Goal: Task Accomplishment & Management: Manage account settings

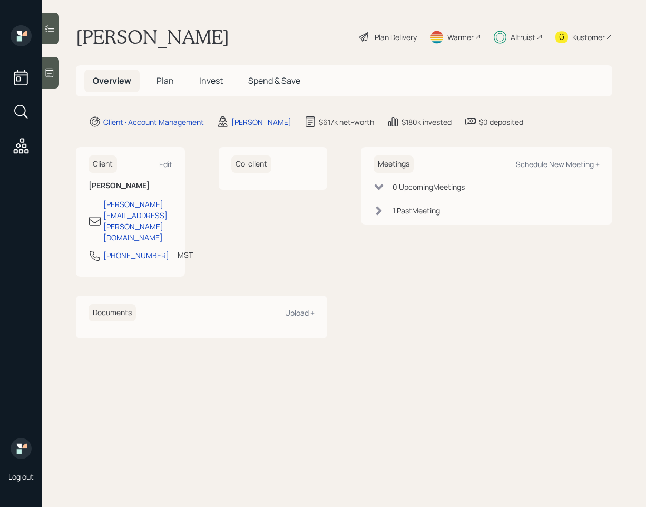
click at [56, 35] on div at bounding box center [50, 29] width 17 height 32
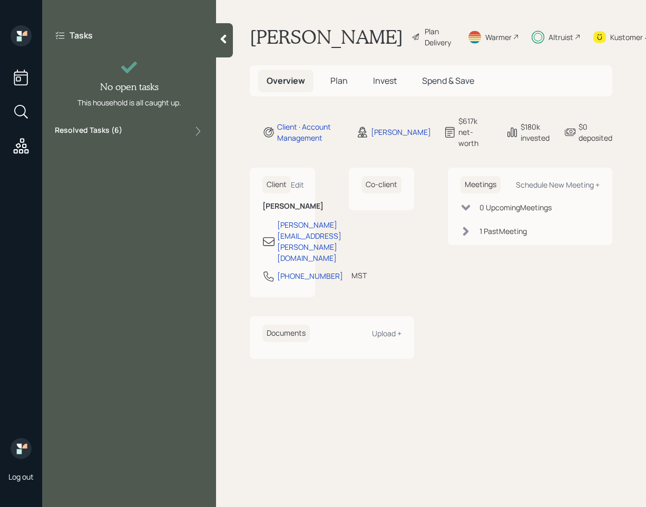
click at [164, 125] on div "Resolved Tasks ( 6 )" at bounding box center [129, 131] width 149 height 13
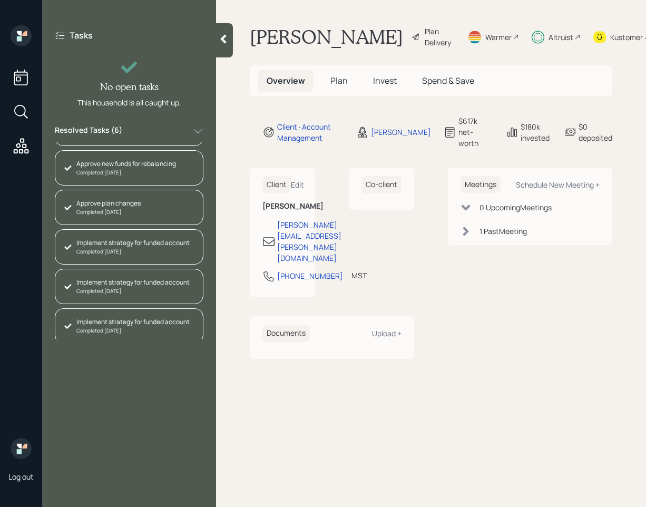
scroll to position [35, 0]
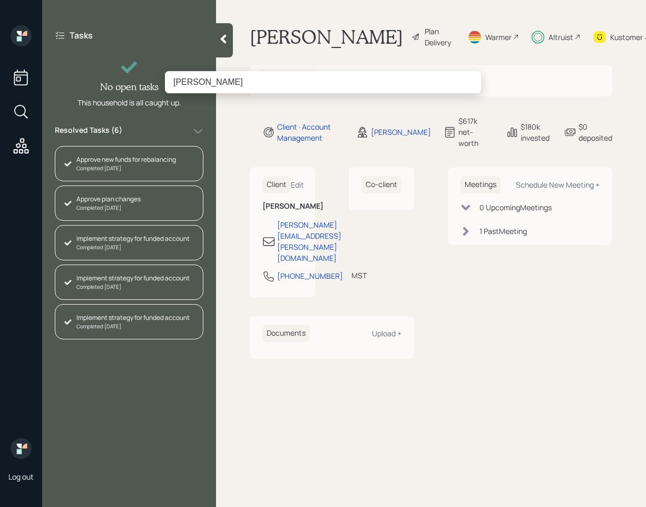
click at [189, 81] on input "[PERSON_NAME]" at bounding box center [323, 82] width 316 height 22
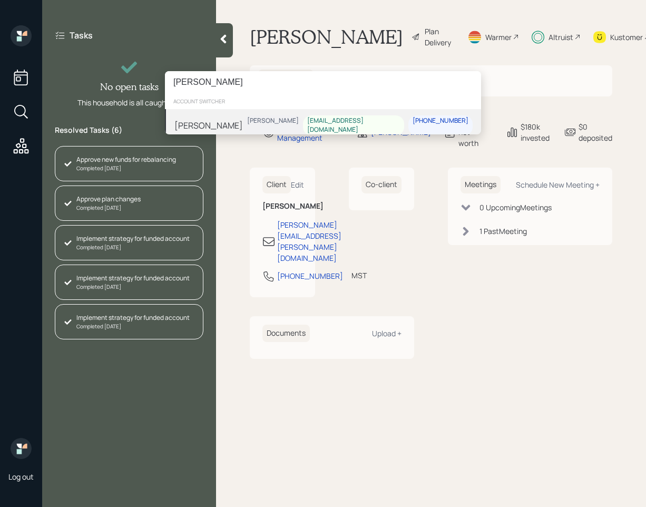
type input "[PERSON_NAME]"
click at [234, 123] on div "[PERSON_NAME] [PERSON_NAME] [EMAIL_ADDRESS][DOMAIN_NAME] [PHONE_NUMBER]" at bounding box center [323, 125] width 316 height 33
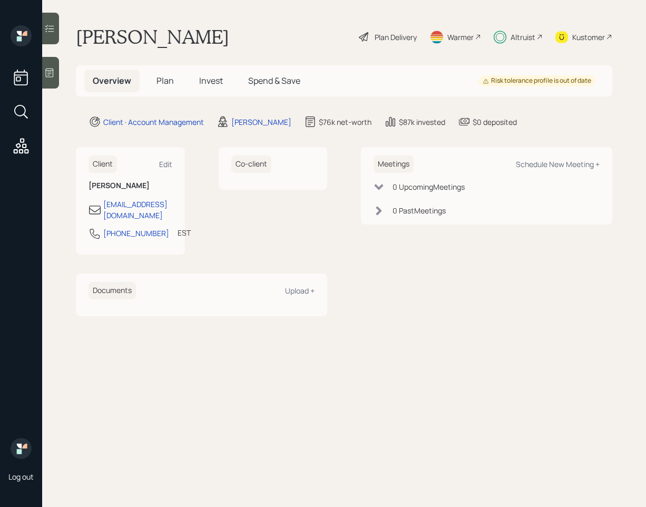
click at [55, 37] on div at bounding box center [50, 29] width 17 height 32
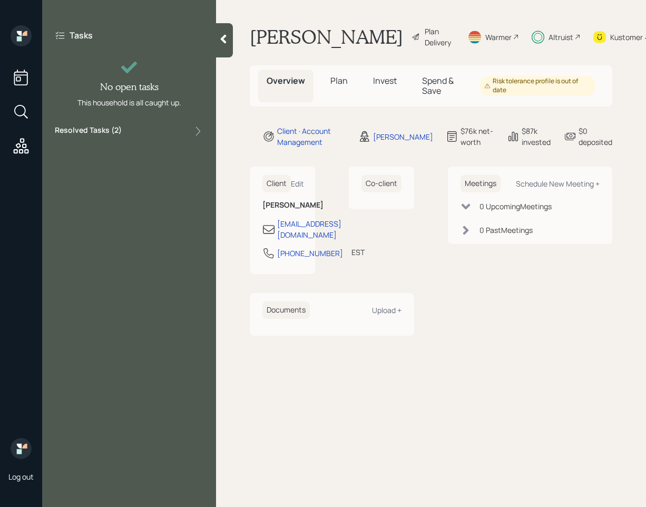
click at [154, 132] on div "Resolved Tasks ( 2 )" at bounding box center [129, 131] width 149 height 13
